Goal: Obtain resource: Download file/media

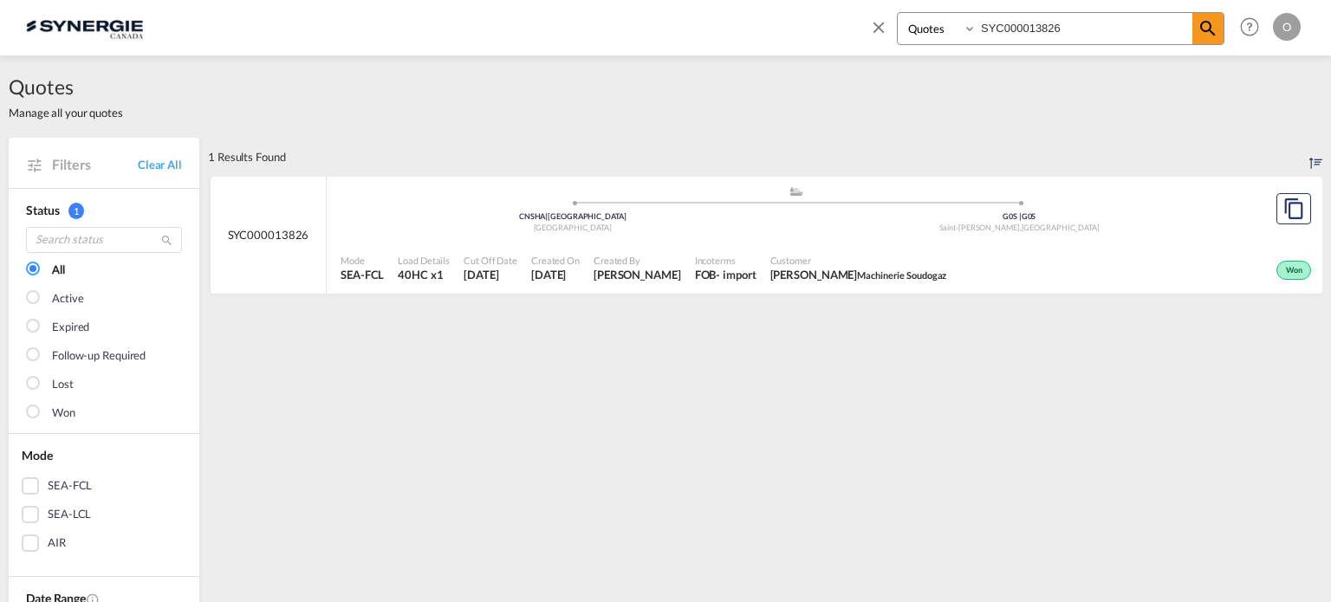
select select "Quotes"
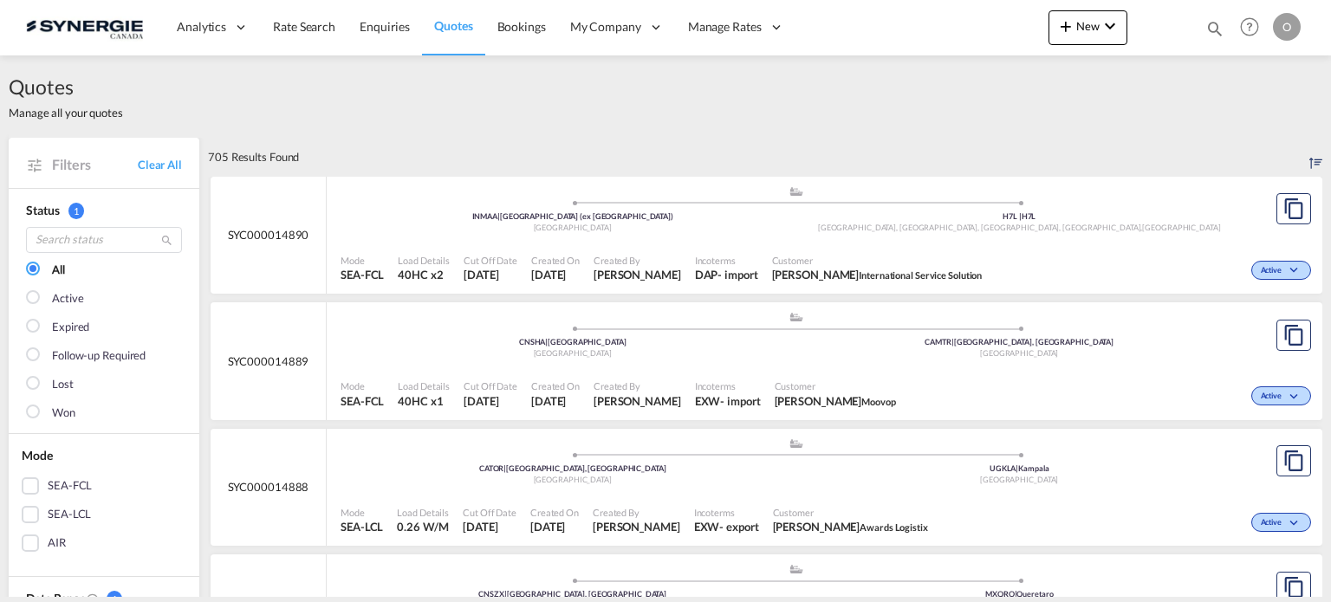
click at [1214, 30] on md-icon "icon-magnify" at bounding box center [1214, 28] width 19 height 19
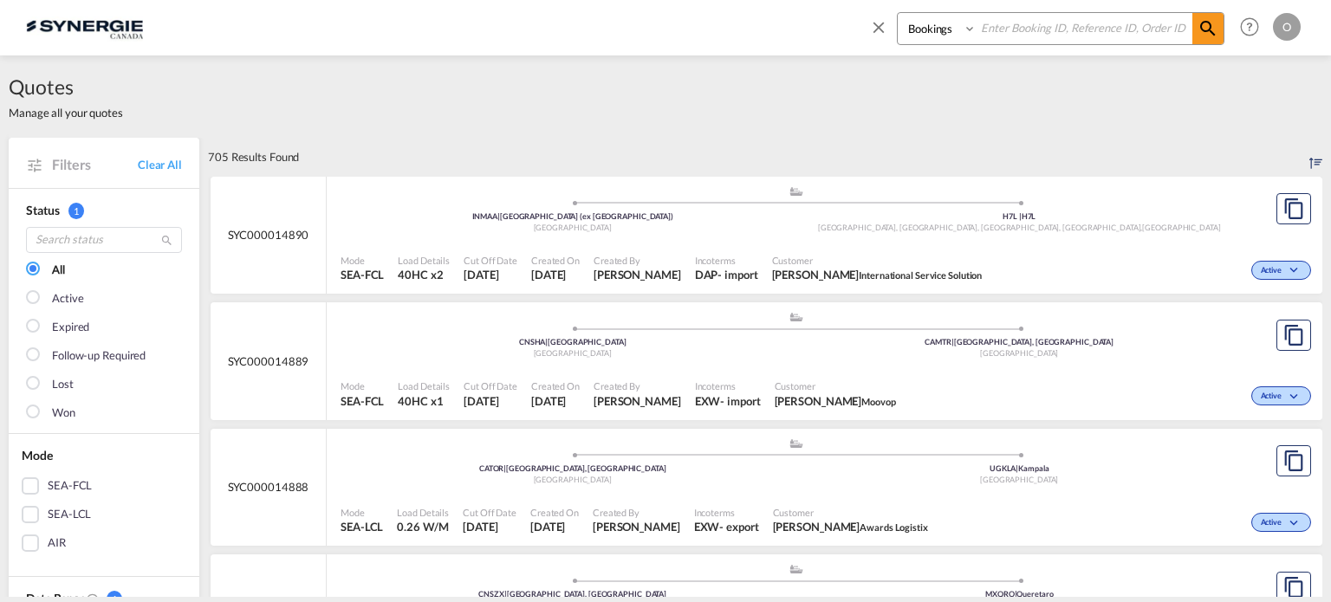
click at [920, 37] on select "Bookings Quotes Enquiries" at bounding box center [939, 28] width 82 height 31
select select "Quotes"
click at [898, 13] on select "Bookings Quotes Enquiries" at bounding box center [939, 28] width 82 height 31
paste input "SYC000013032"
type input "SYC000013032"
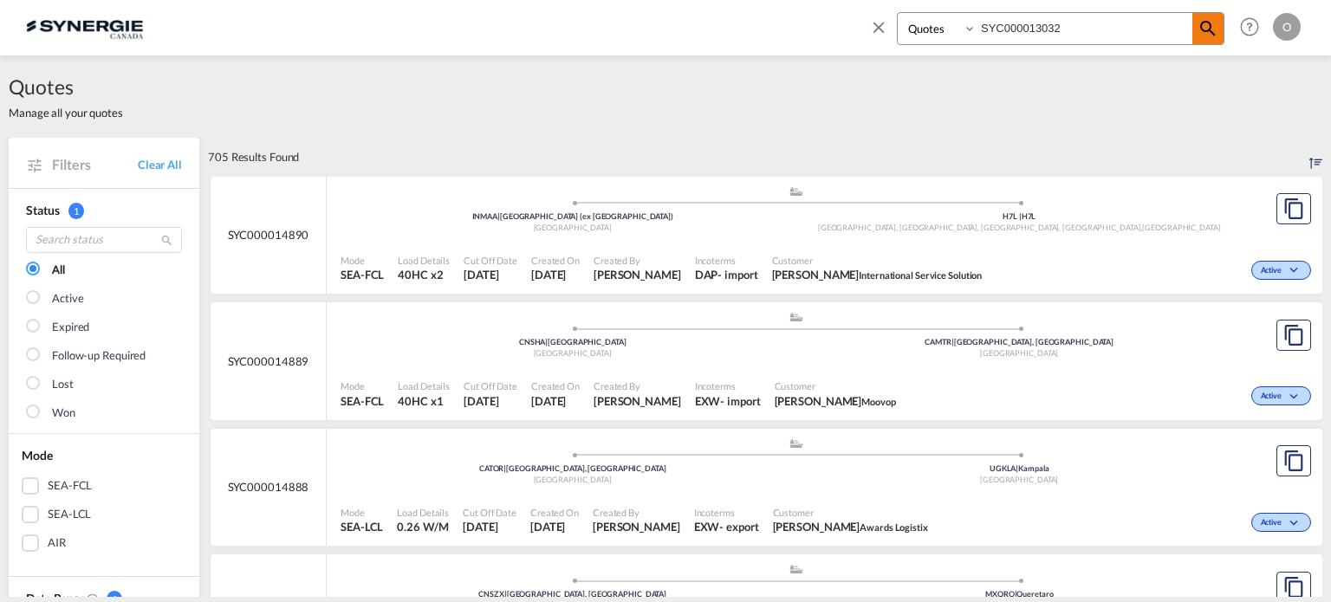
click at [1203, 24] on md-icon "icon-magnify" at bounding box center [1207, 28] width 21 height 21
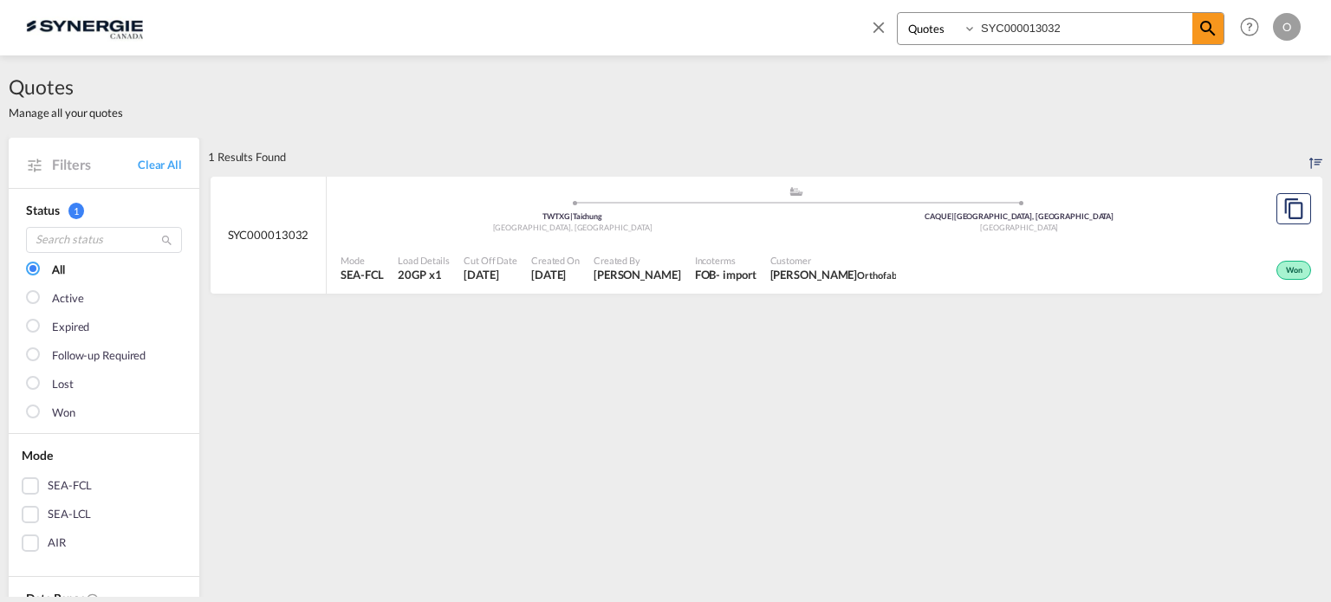
click at [613, 270] on span "[PERSON_NAME]" at bounding box center [637, 275] width 88 height 16
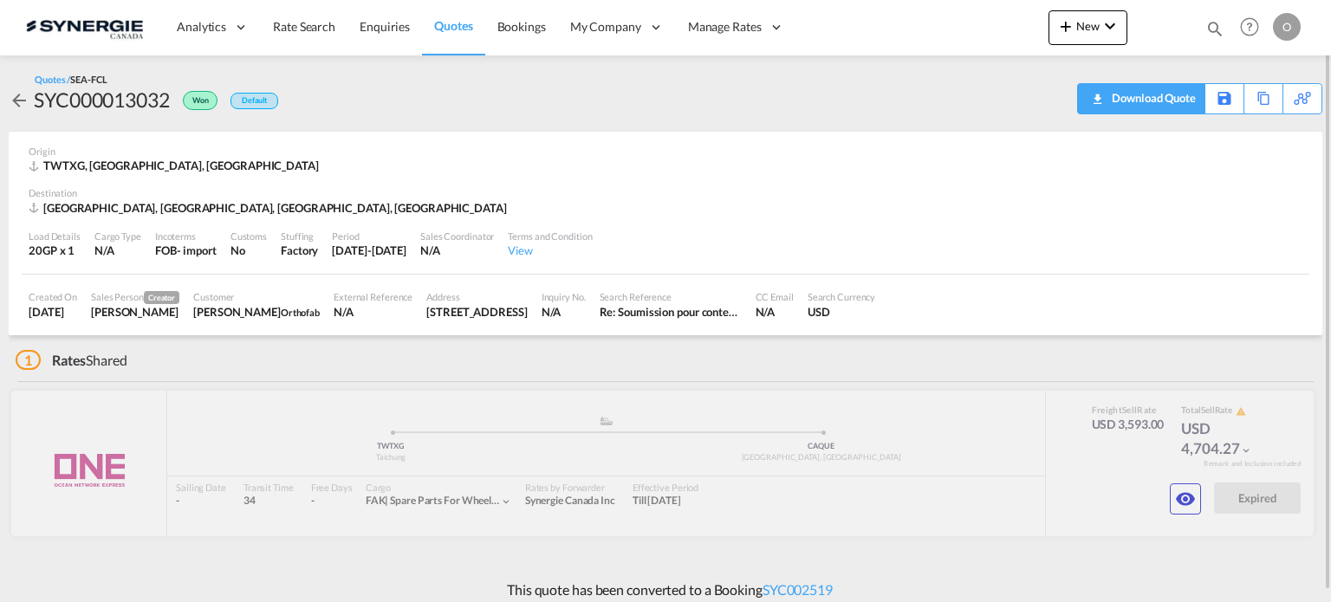
click at [1168, 96] on div "Download Quote" at bounding box center [1151, 98] width 88 height 28
